Goal: Unclear

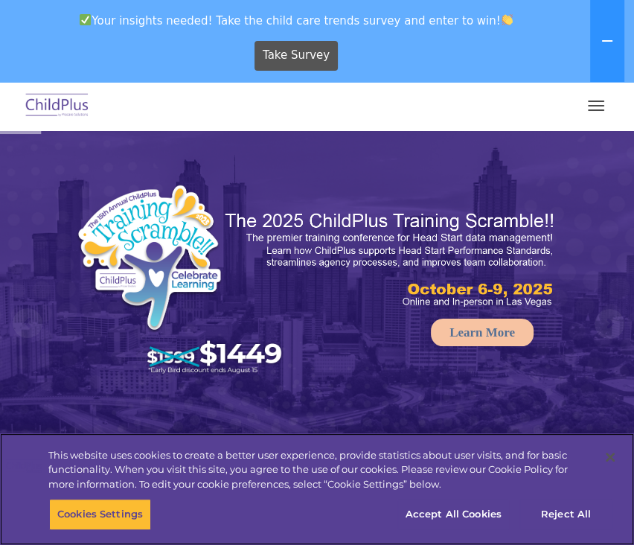
select select "MEDIUM"
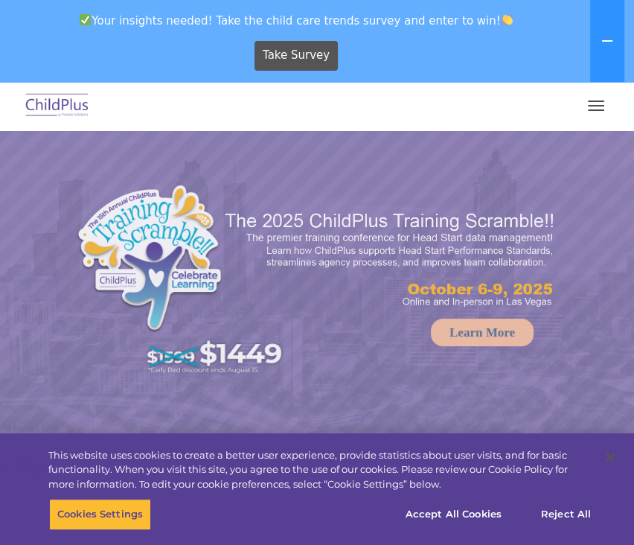
select select "MEDIUM"
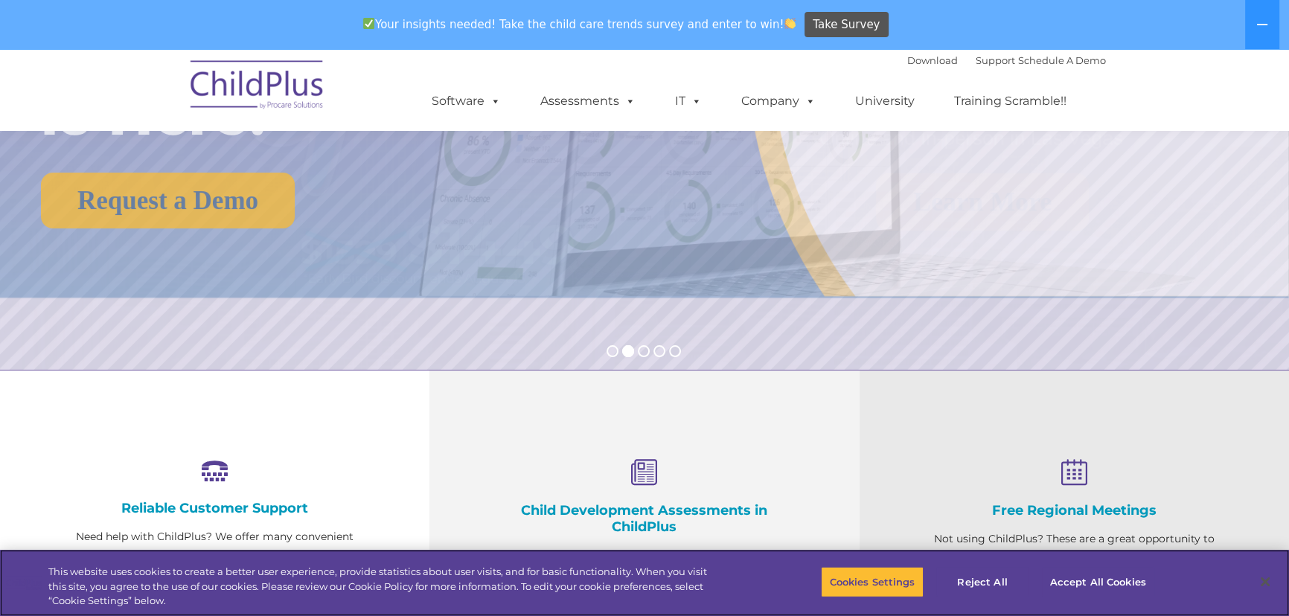
scroll to position [270, 0]
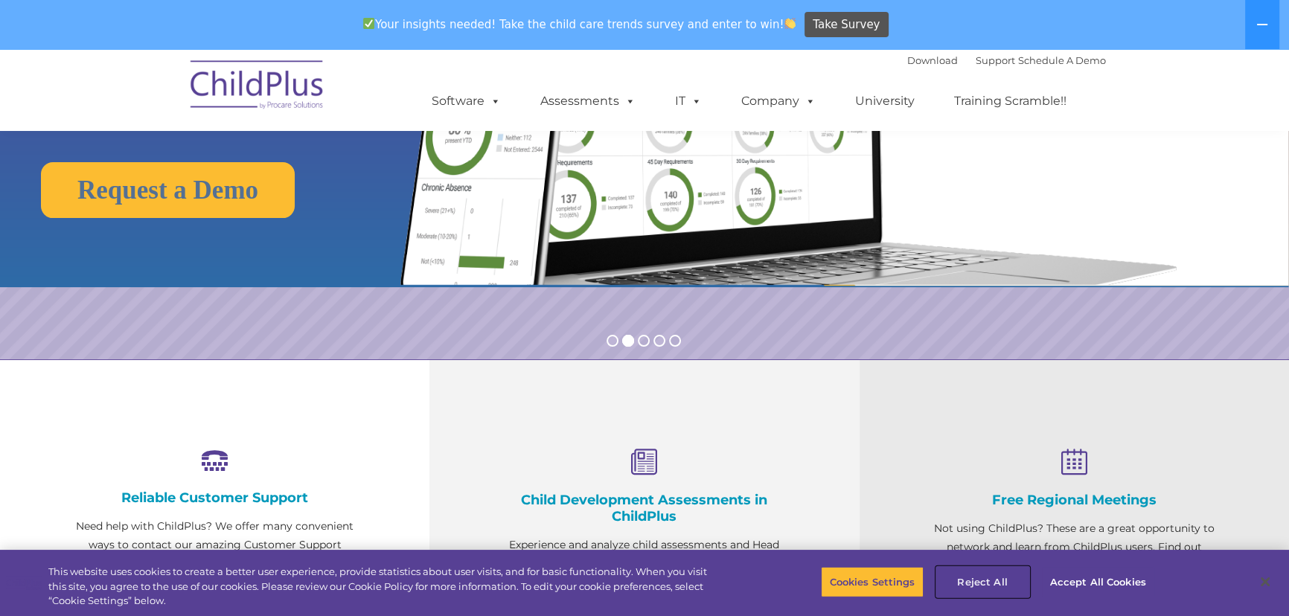
click at [634, 544] on button "Reject All" at bounding box center [983, 582] width 93 height 31
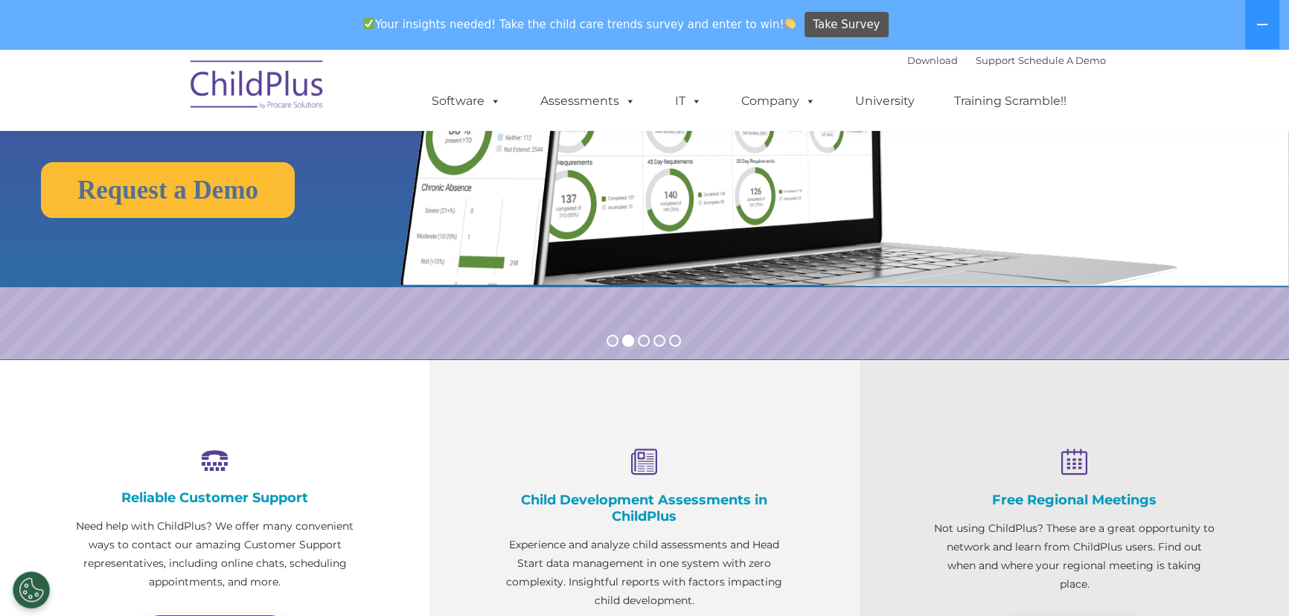
scroll to position [0, 0]
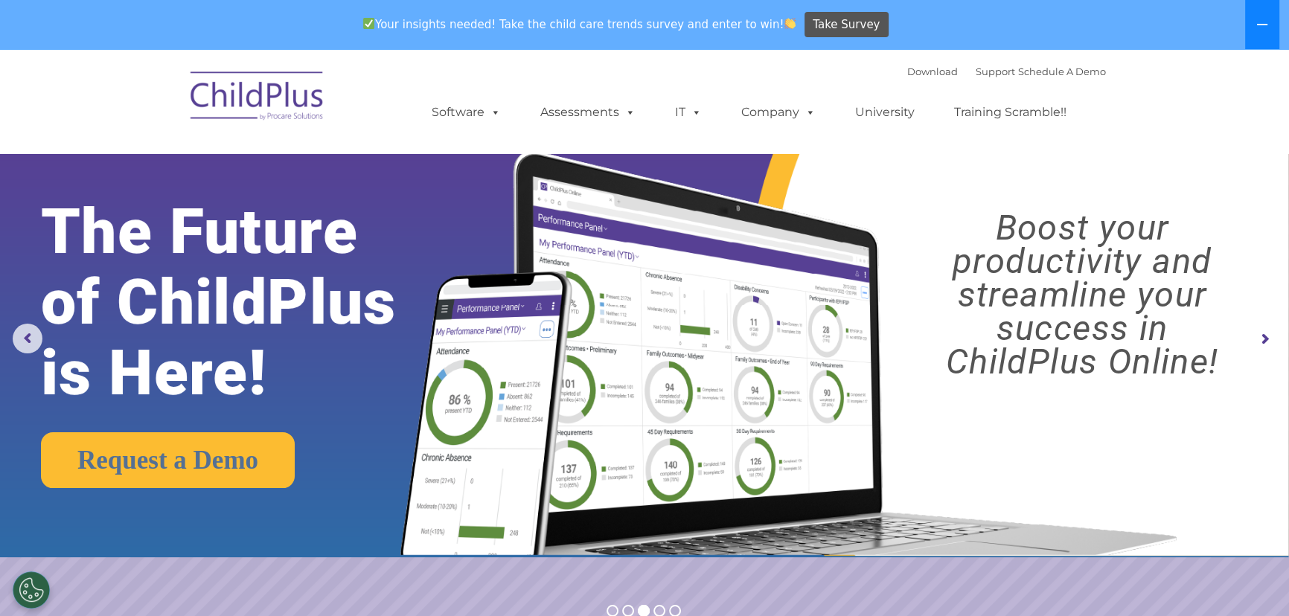
click at [634, 26] on button at bounding box center [1262, 24] width 34 height 49
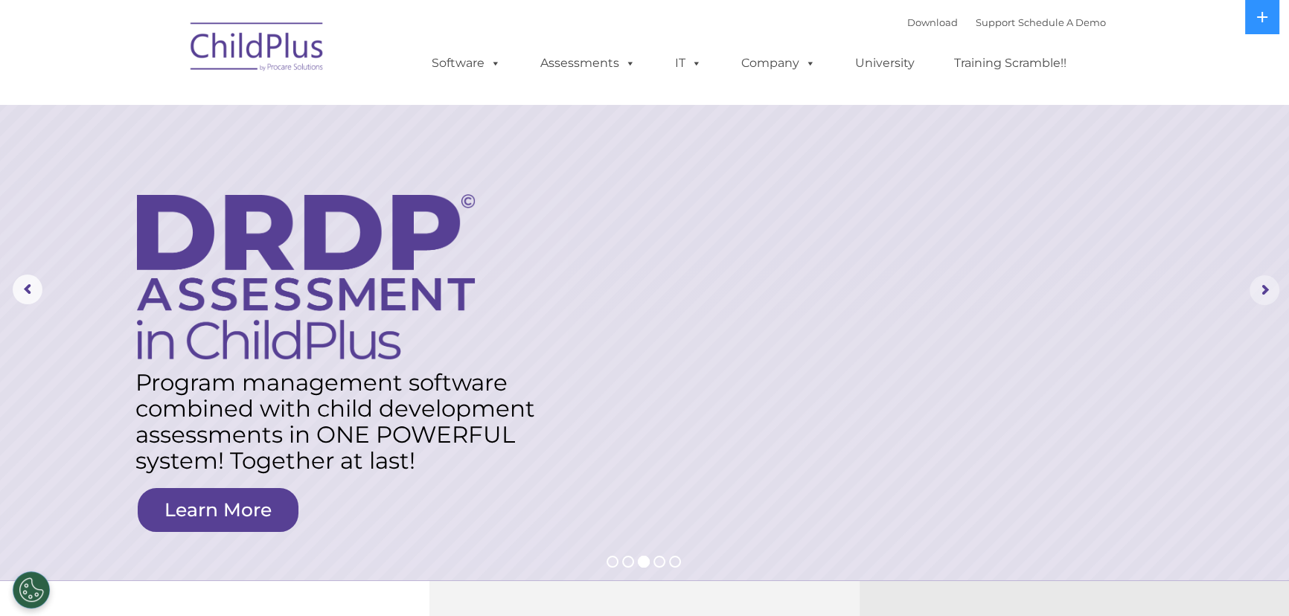
click at [634, 290] on rs-arrow at bounding box center [1265, 290] width 30 height 30
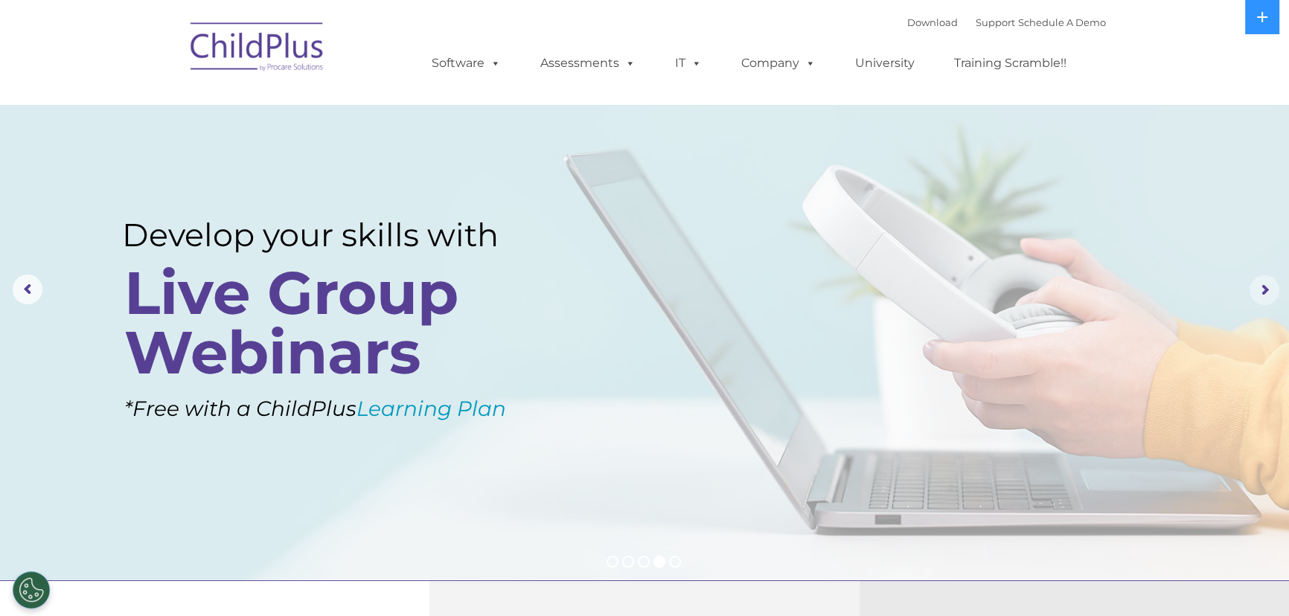
click at [634, 290] on rs-arrow at bounding box center [1265, 290] width 30 height 30
